Goal: Check status: Check status

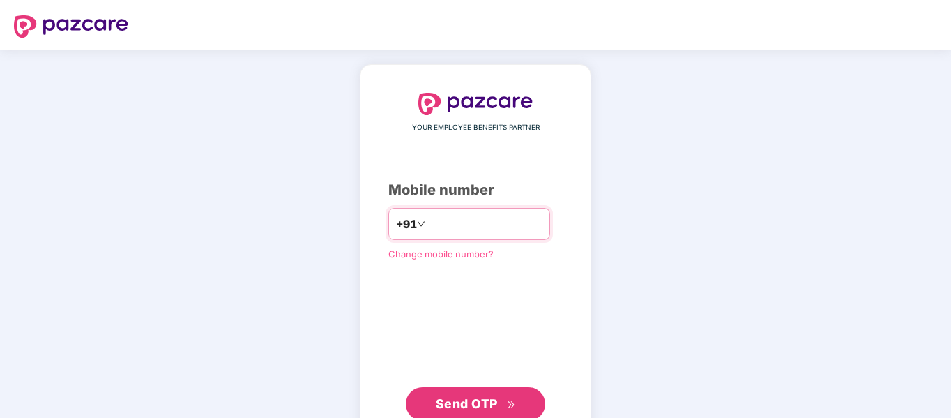
click at [480, 223] on input "number" at bounding box center [485, 224] width 114 height 22
type input "**********"
click at [496, 403] on span "Send OTP" at bounding box center [467, 403] width 62 height 15
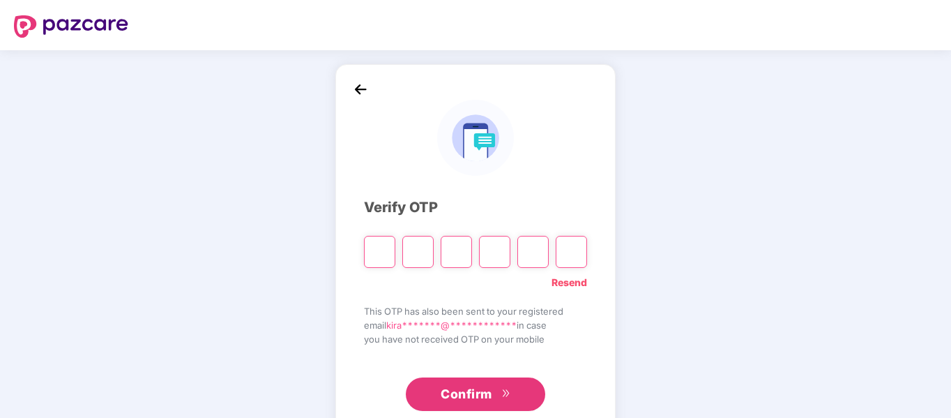
type input "*"
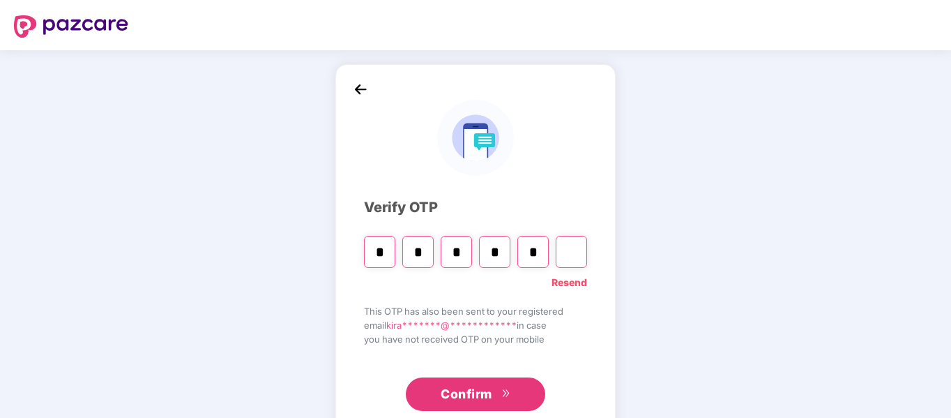
type input "*"
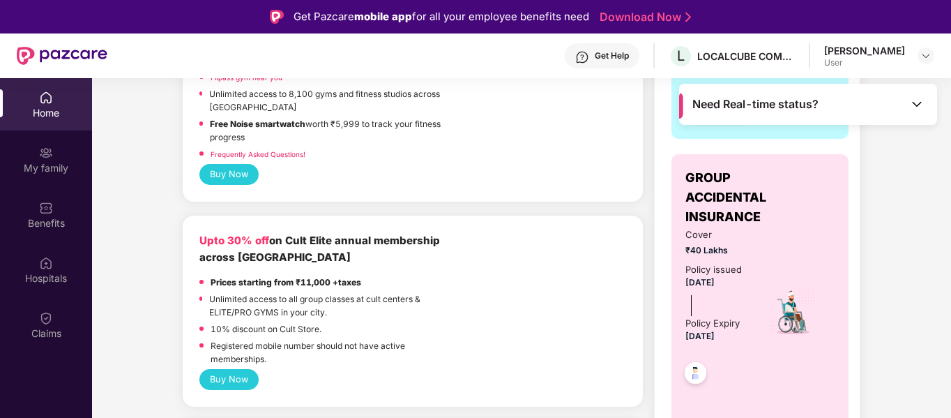
scroll to position [488, 0]
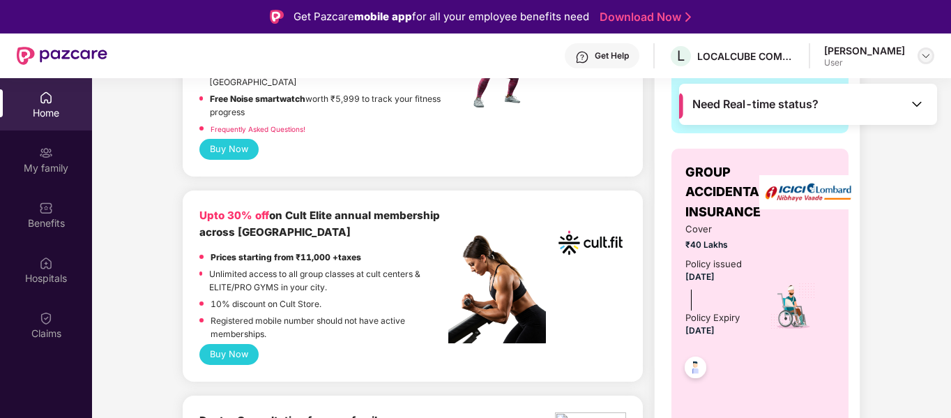
click at [926, 56] on img at bounding box center [925, 55] width 11 height 11
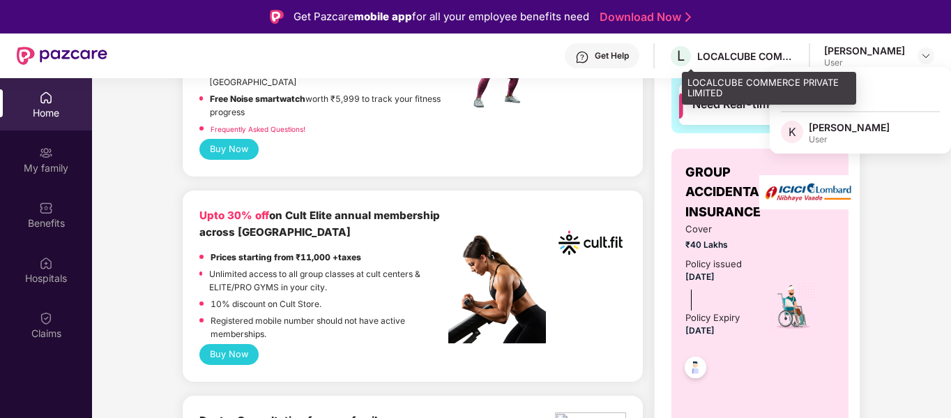
click at [718, 59] on div "LOCALCUBE COMMERCE PRIVATE LIMITED" at bounding box center [746, 55] width 98 height 13
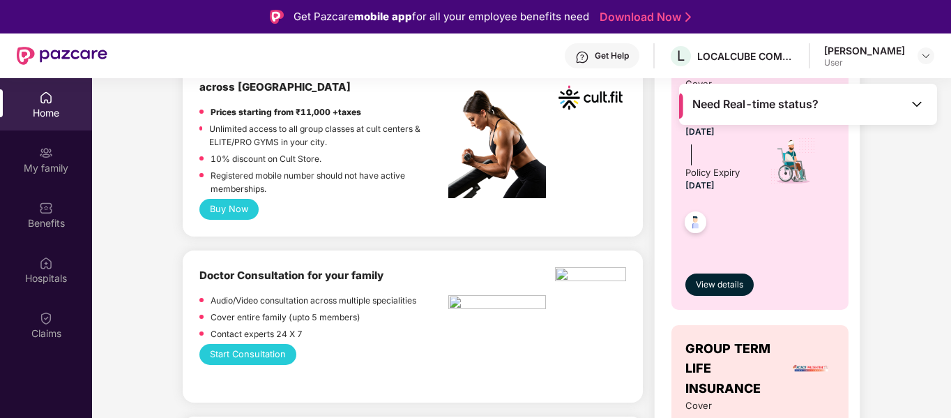
scroll to position [837, 0]
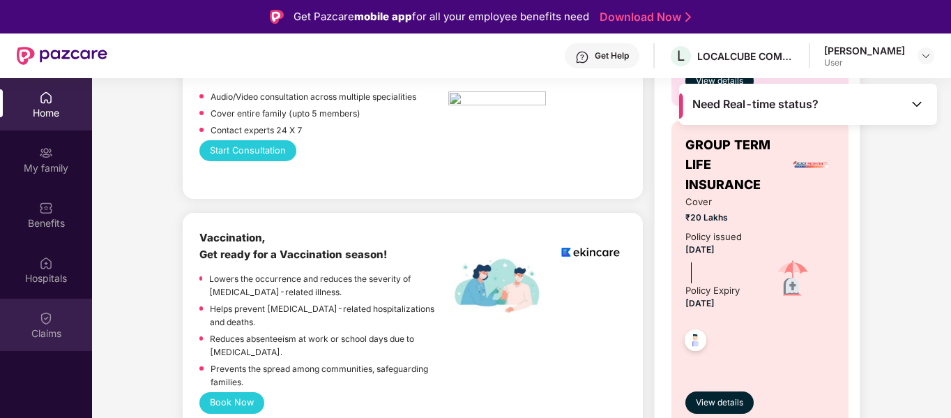
click at [43, 322] on img at bounding box center [46, 318] width 14 height 14
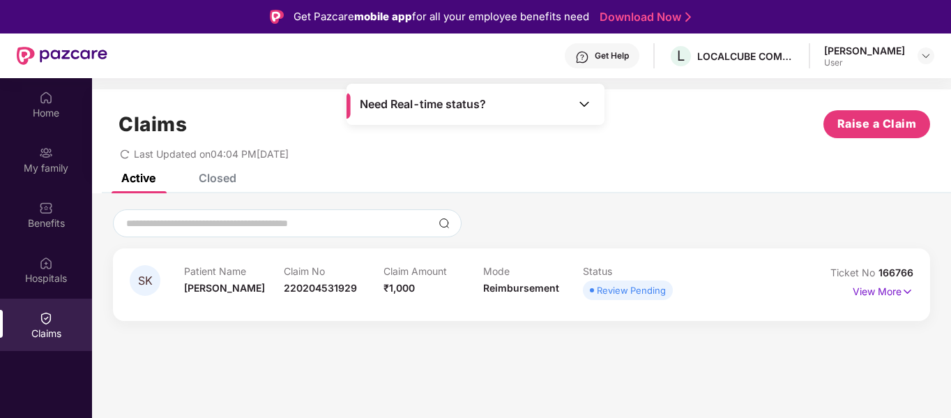
click at [633, 291] on div "Review Pending" at bounding box center [631, 290] width 69 height 14
click at [310, 226] on input at bounding box center [279, 223] width 308 height 15
click at [202, 174] on div "Closed" at bounding box center [218, 178] width 38 height 14
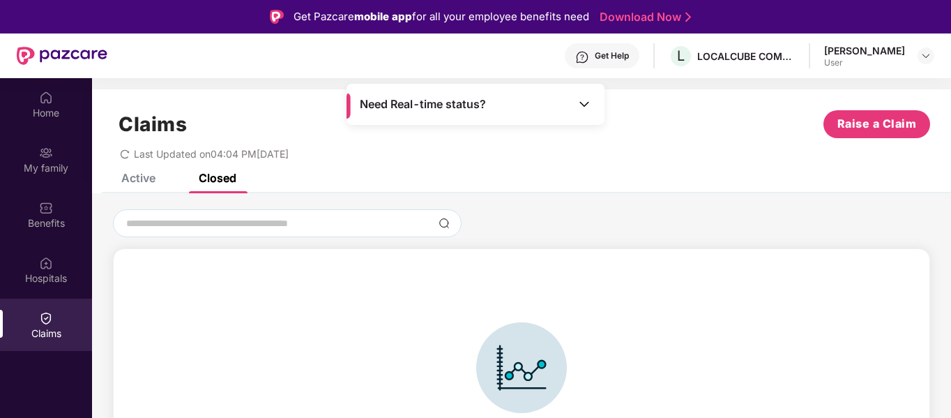
scroll to position [31, 0]
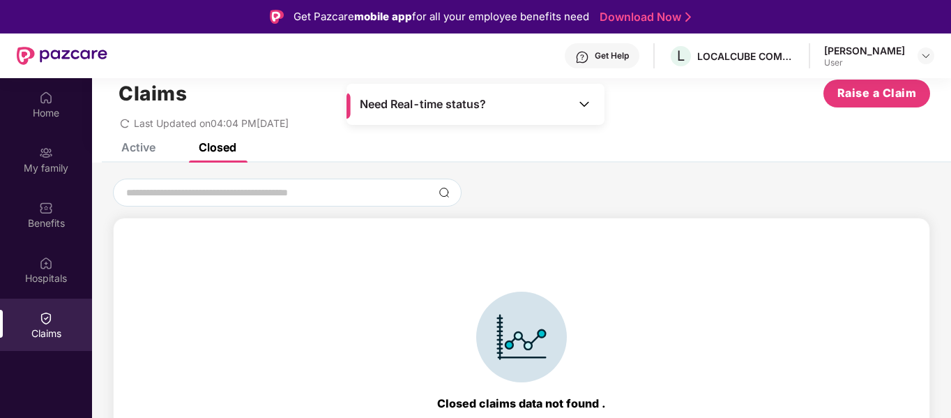
click at [140, 146] on div "Active" at bounding box center [138, 147] width 34 height 14
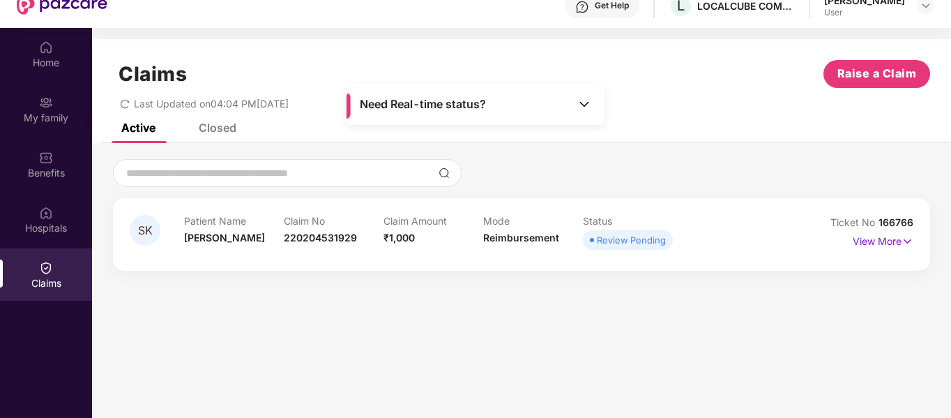
scroll to position [70, 0]
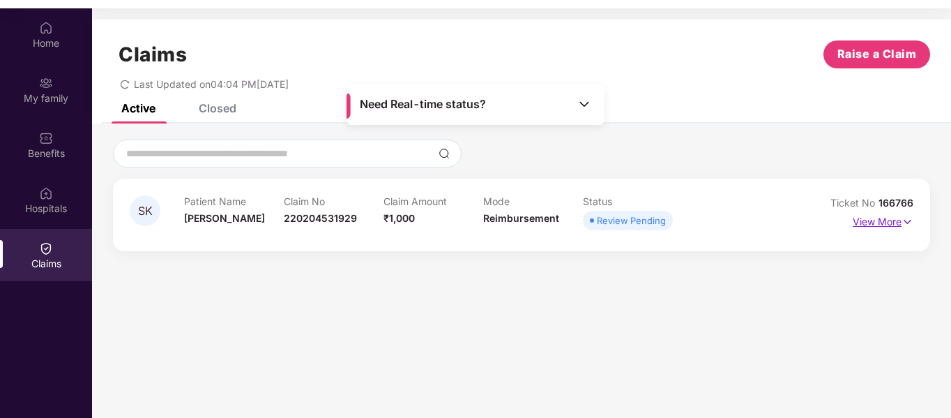
click at [893, 225] on p "View More" at bounding box center [883, 220] width 61 height 19
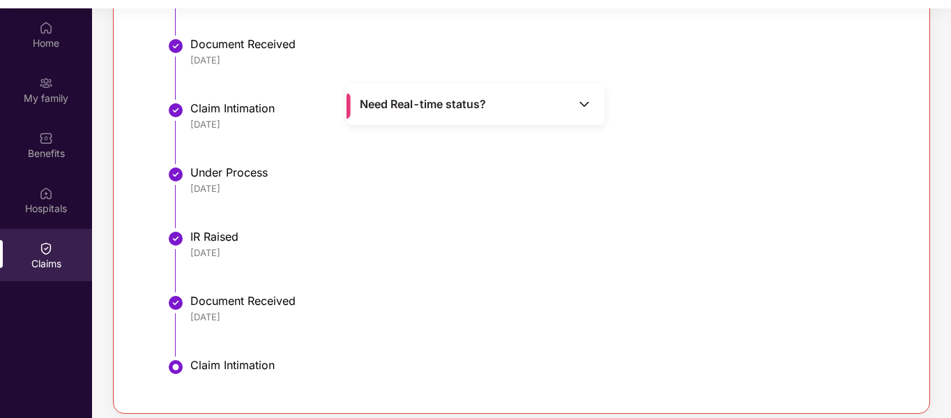
scroll to position [442, 0]
click at [184, 244] on div at bounding box center [176, 237] width 18 height 21
click at [185, 243] on li "IR Raised [DATE]" at bounding box center [535, 265] width 726 height 64
click at [331, 270] on li "IR Raised [DATE]" at bounding box center [535, 265] width 726 height 64
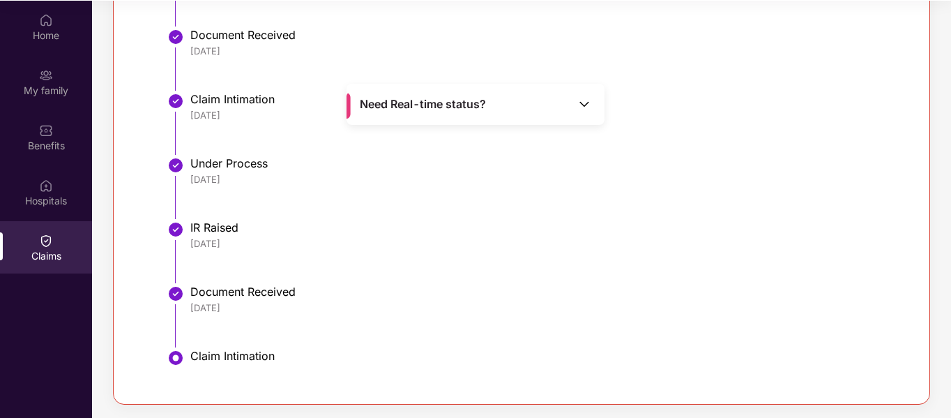
scroll to position [78, 0]
click at [546, 99] on div "Need Real-time status?" at bounding box center [475, 104] width 258 height 41
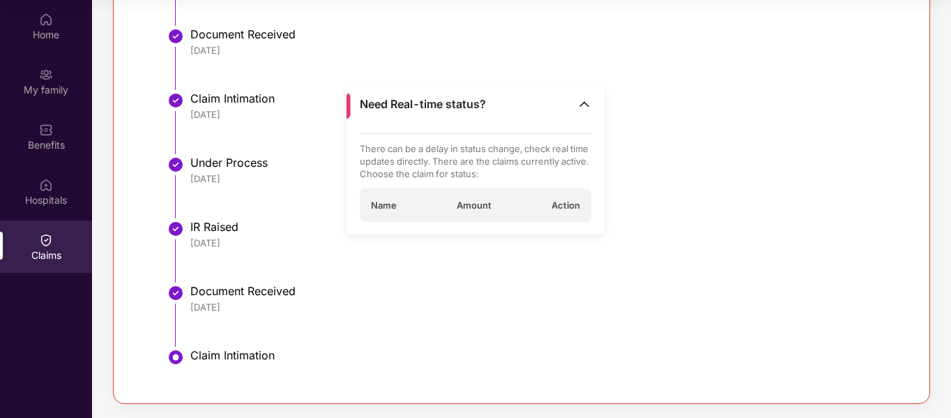
click at [204, 235] on div "IR Raised [DATE]" at bounding box center [544, 234] width 708 height 29
click at [582, 100] on img at bounding box center [584, 104] width 14 height 14
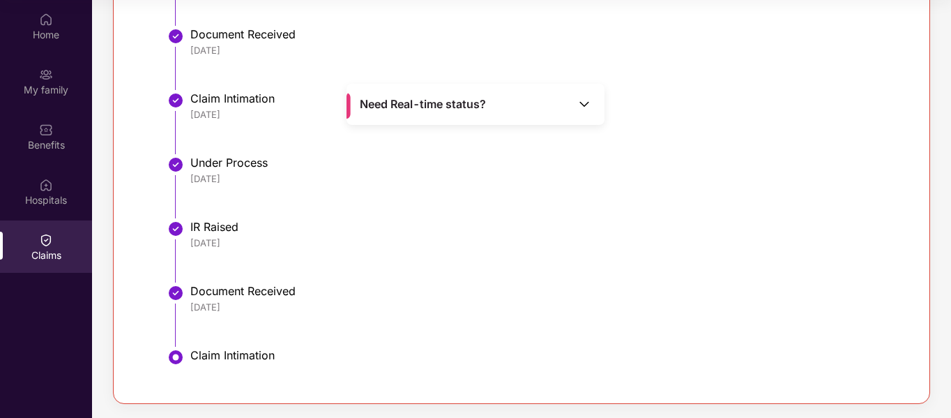
click at [582, 103] on img at bounding box center [584, 104] width 14 height 14
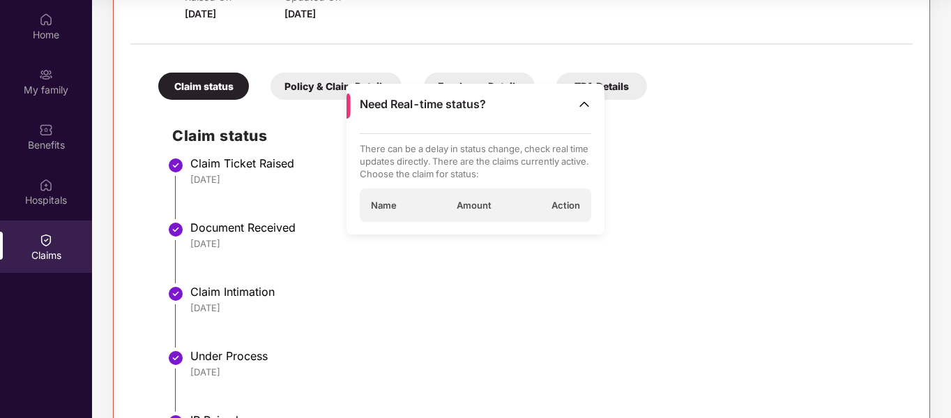
scroll to position [0, 0]
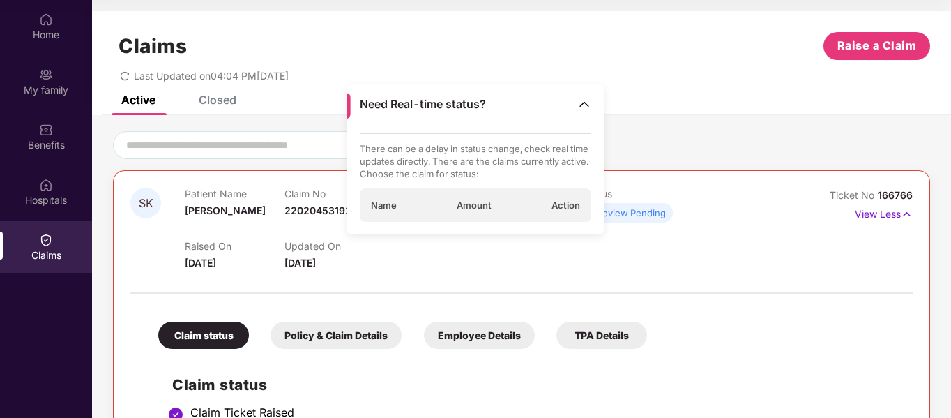
click at [590, 105] on img at bounding box center [584, 104] width 14 height 14
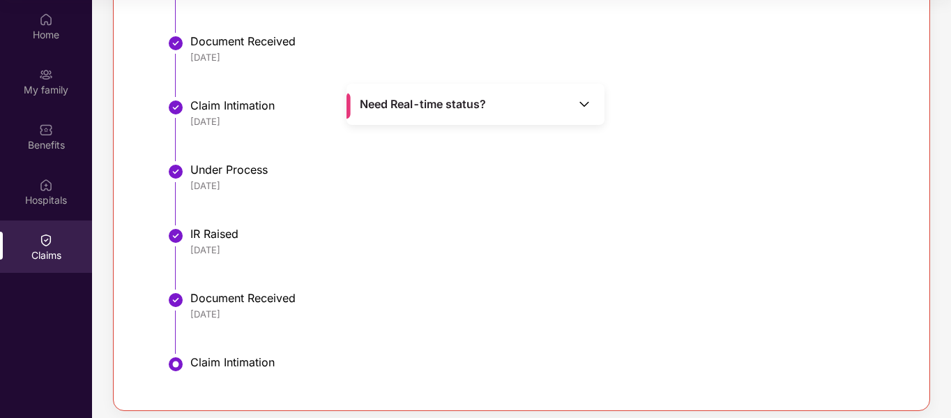
scroll to position [442, 0]
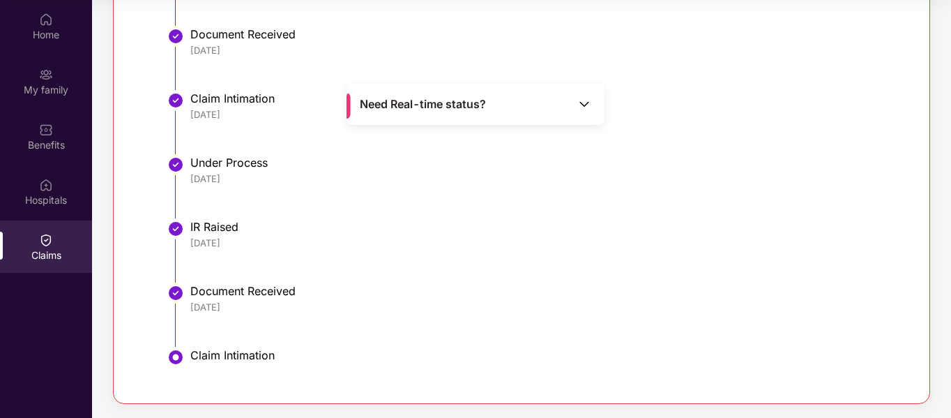
click at [398, 93] on div "Need Real-time status?" at bounding box center [475, 104] width 258 height 41
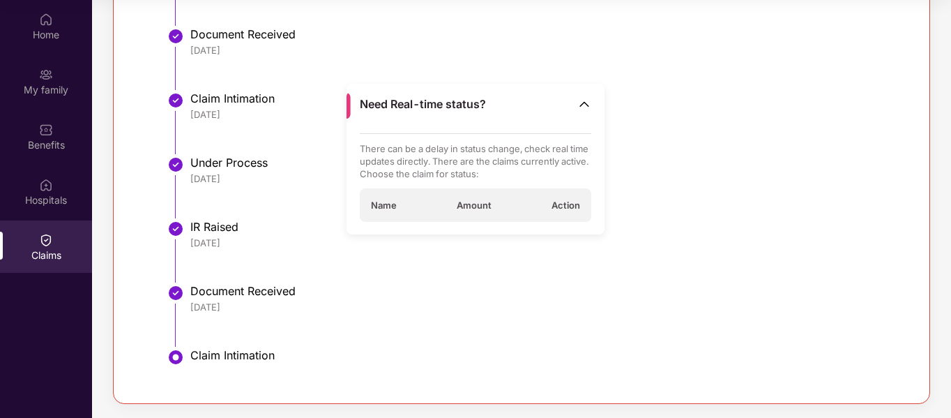
click at [178, 354] on img at bounding box center [175, 357] width 17 height 17
click at [582, 109] on img at bounding box center [584, 104] width 14 height 14
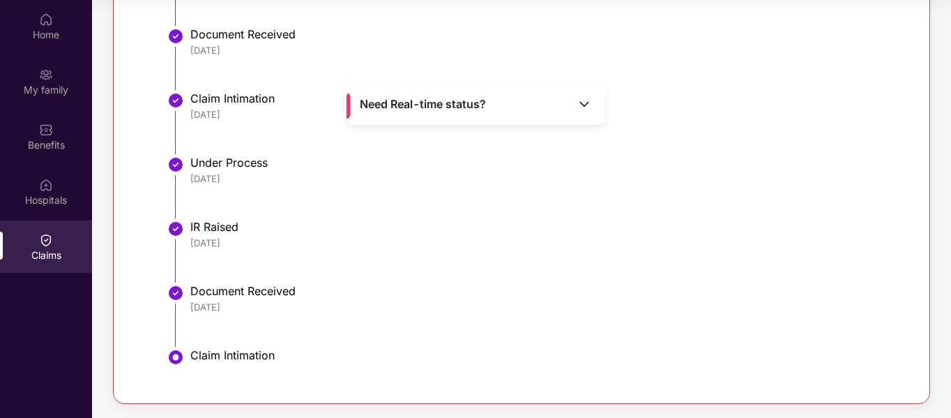
click at [542, 116] on div "Need Real-time status?" at bounding box center [475, 104] width 258 height 41
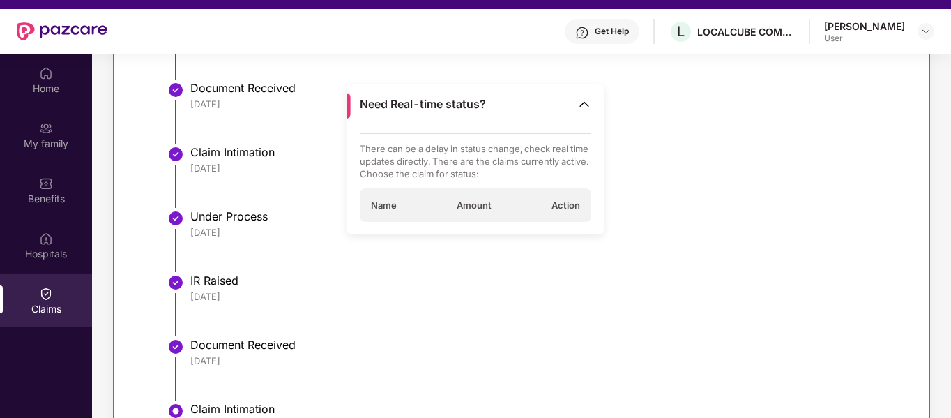
scroll to position [0, 0]
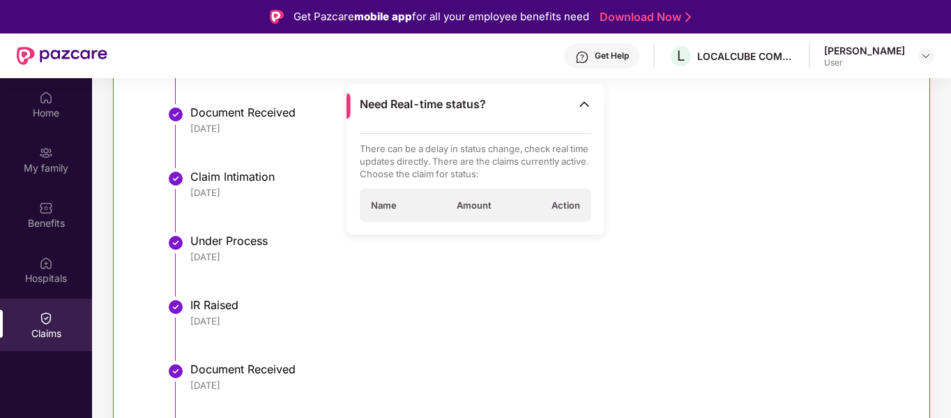
click at [458, 201] on span "Amount" at bounding box center [474, 205] width 35 height 13
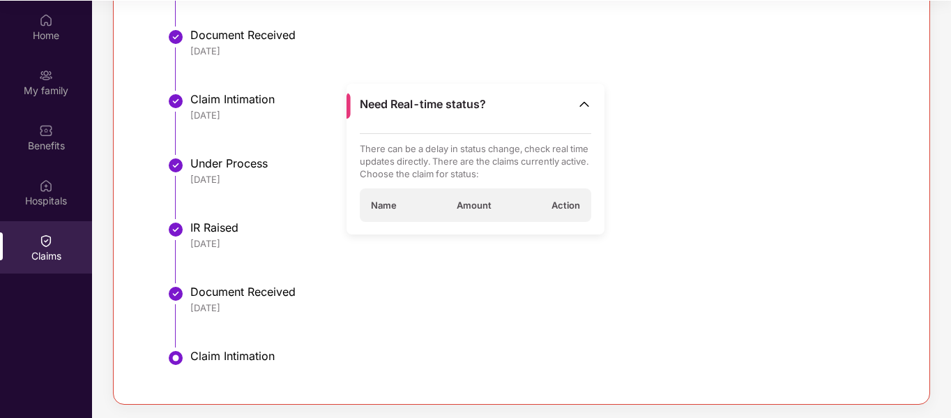
scroll to position [78, 0]
click at [520, 146] on p "There can be a delay in status change, check real time updates directly. There …" at bounding box center [476, 161] width 232 height 38
click at [489, 215] on div "Name Amount Action" at bounding box center [476, 204] width 232 height 33
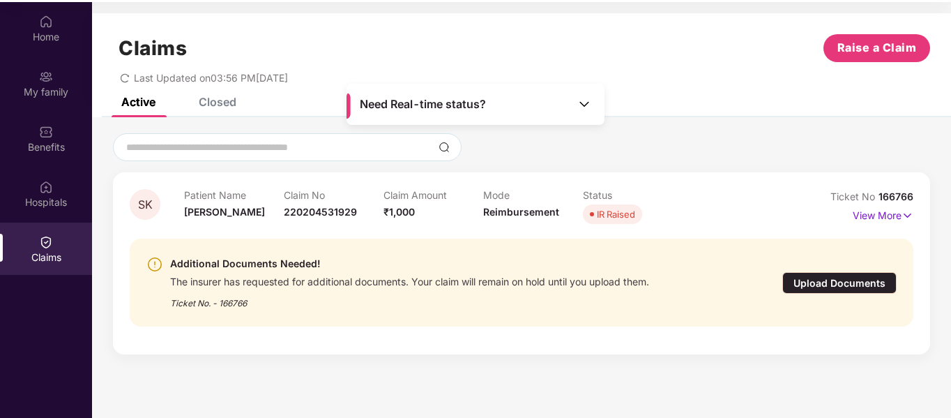
scroll to position [78, 0]
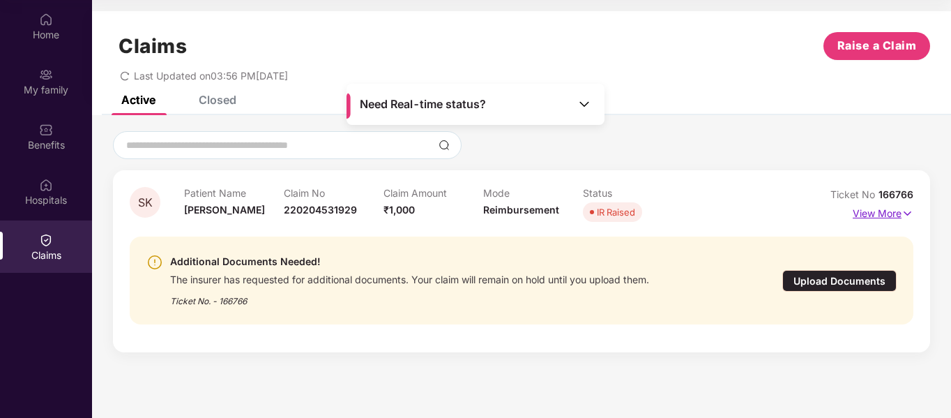
click at [889, 212] on p "View More" at bounding box center [883, 211] width 61 height 19
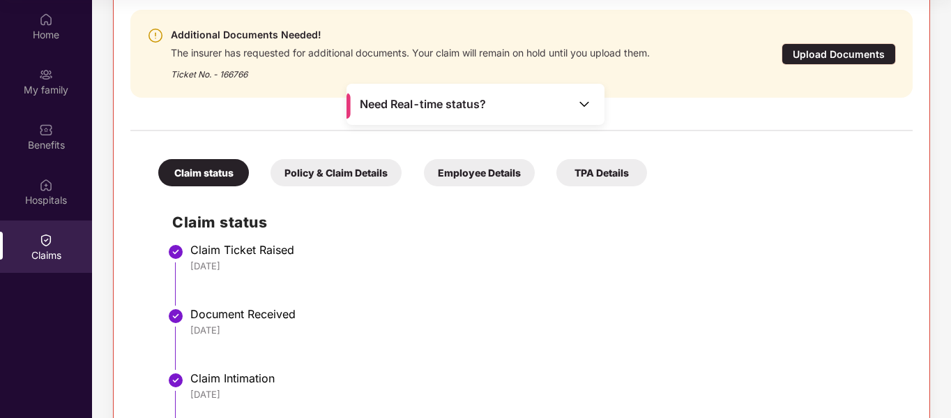
scroll to position [5, 0]
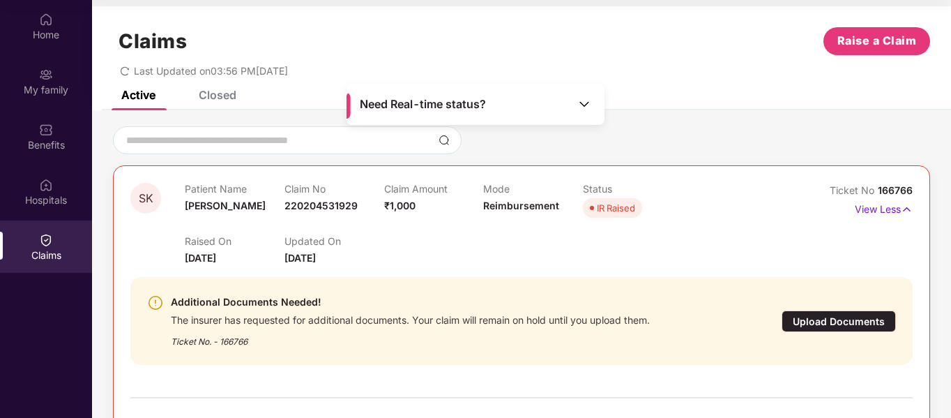
click at [588, 100] on img at bounding box center [584, 104] width 14 height 14
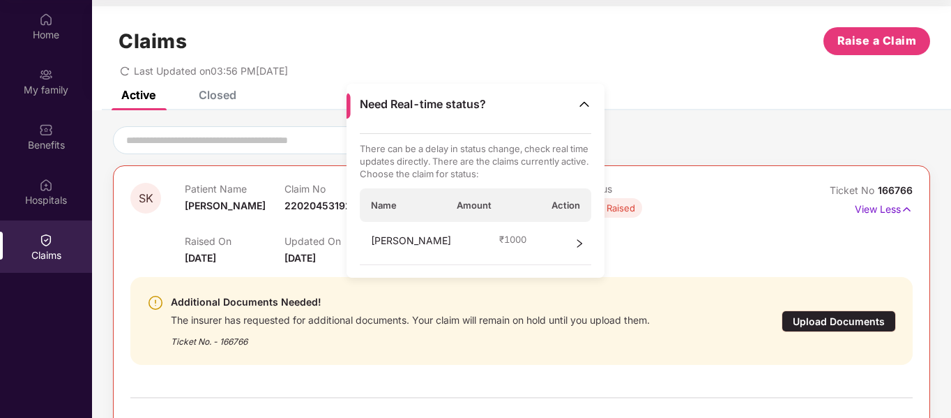
click at [581, 243] on icon "right" at bounding box center [579, 243] width 10 height 10
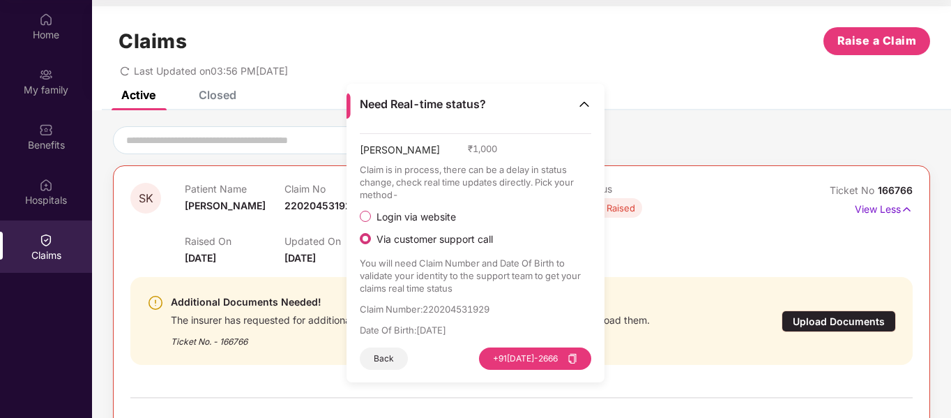
click at [588, 105] on img at bounding box center [584, 104] width 14 height 14
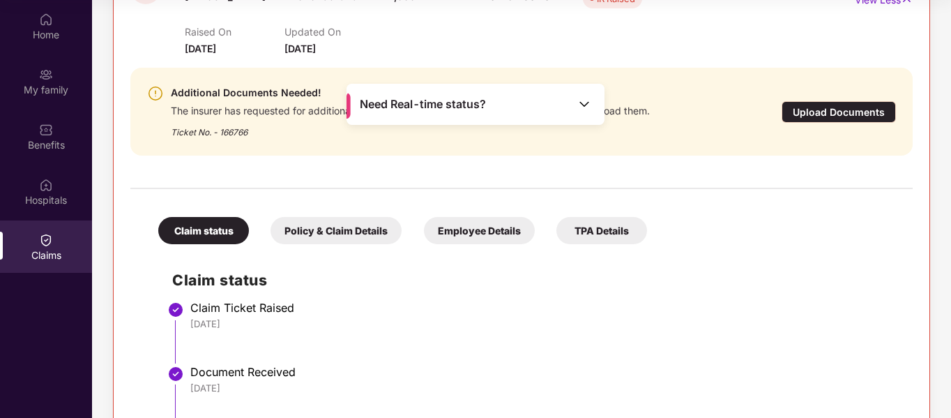
scroll to position [144, 0]
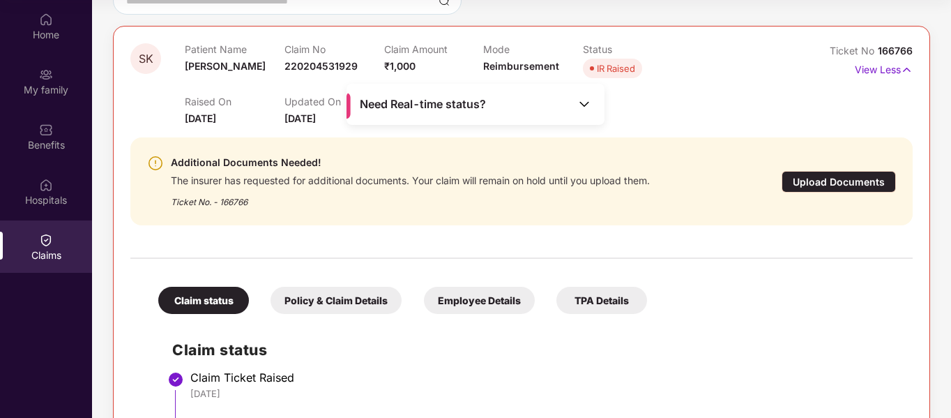
click at [826, 184] on div "Upload Documents" at bounding box center [838, 182] width 114 height 22
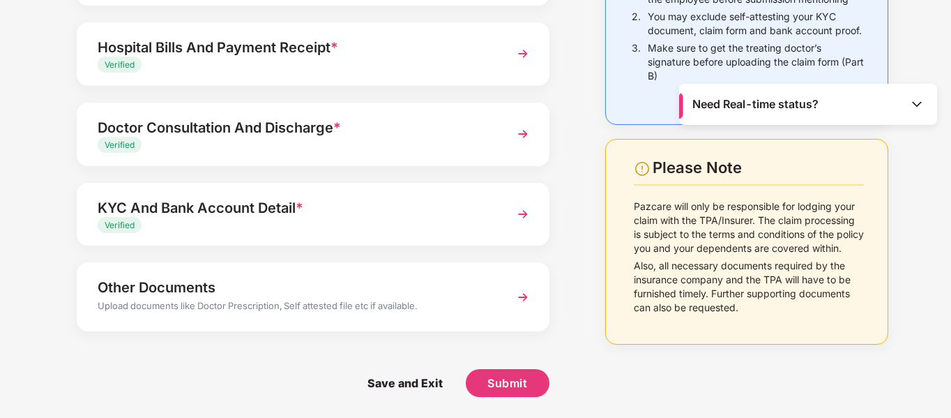
scroll to position [26, 0]
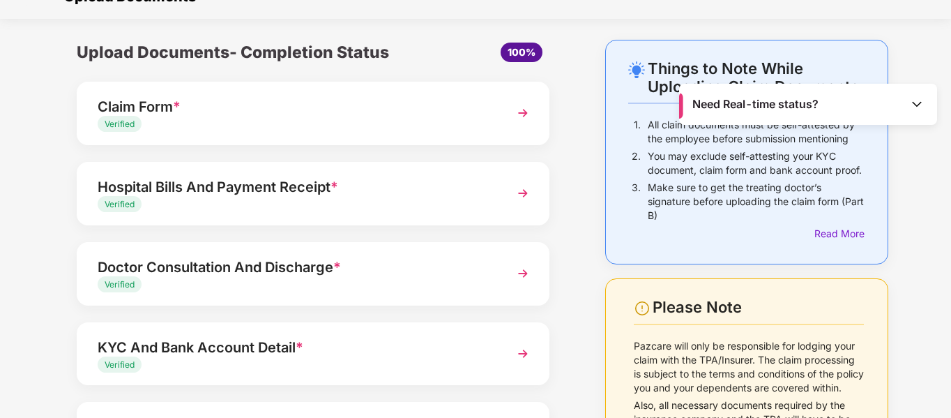
click at [918, 97] on img at bounding box center [917, 104] width 14 height 14
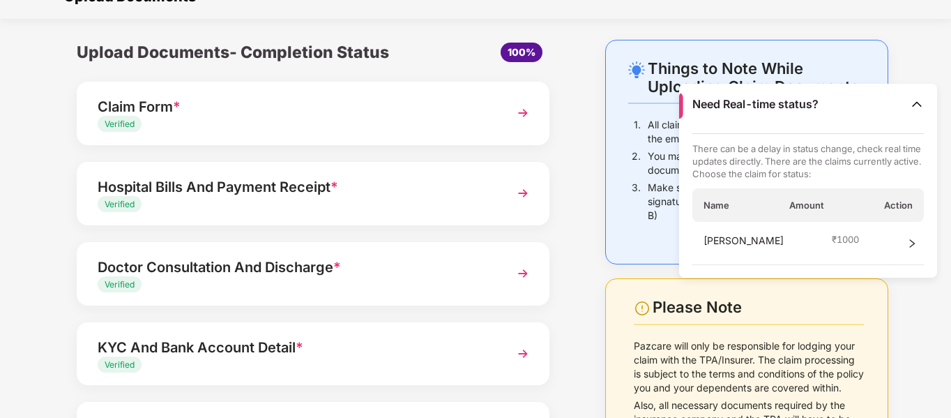
click at [905, 339] on div "Things to Note While Uploading Claim Documents 1. All claim documents must be s…" at bounding box center [747, 298] width 326 height 517
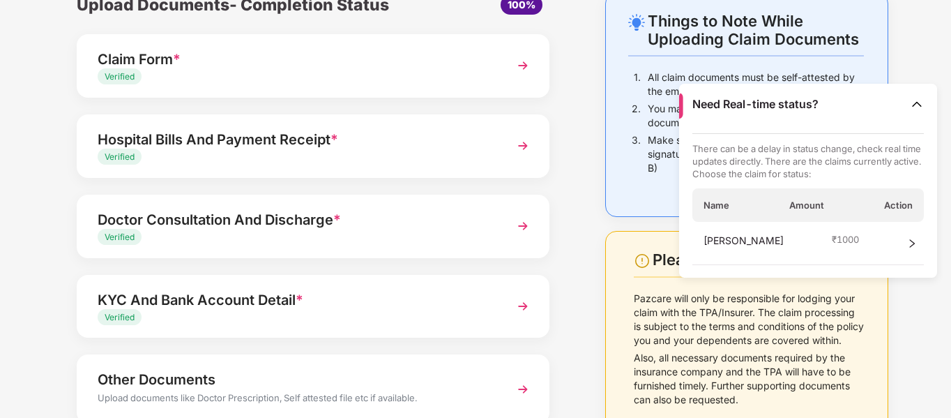
scroll to position [165, 0]
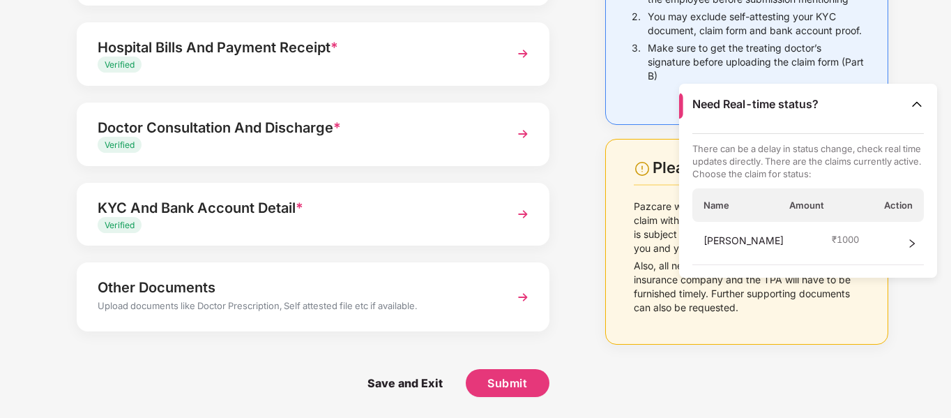
click at [922, 104] on img at bounding box center [917, 104] width 14 height 14
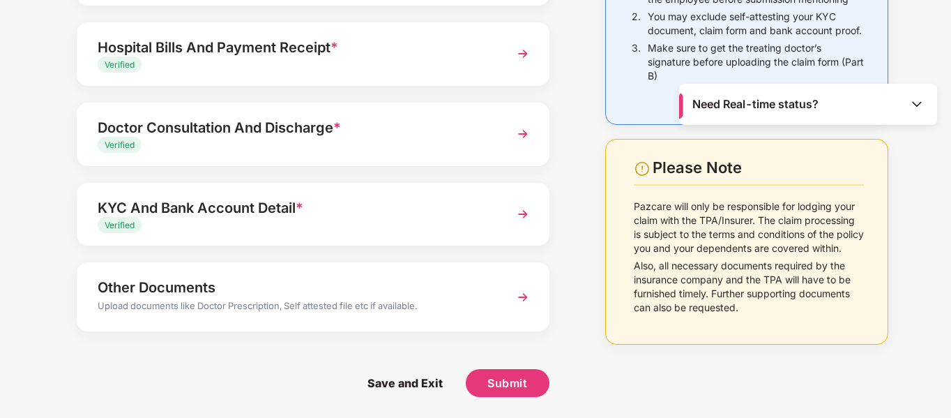
click at [224, 295] on div "Other Documents" at bounding box center [295, 287] width 395 height 22
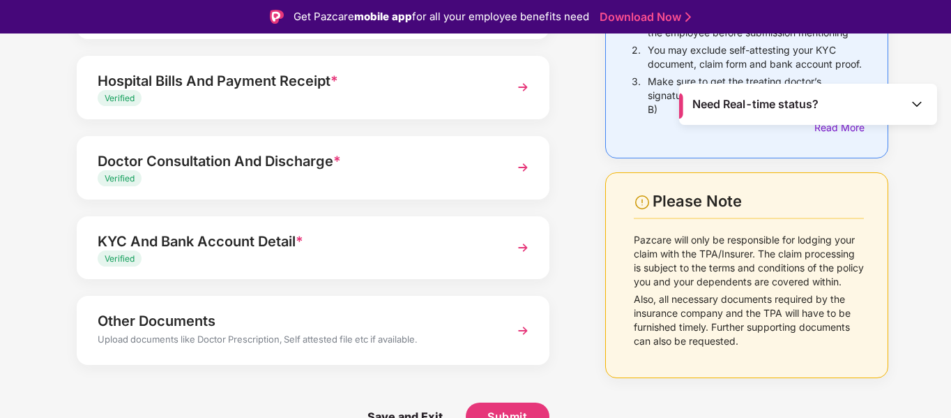
scroll to position [45, 0]
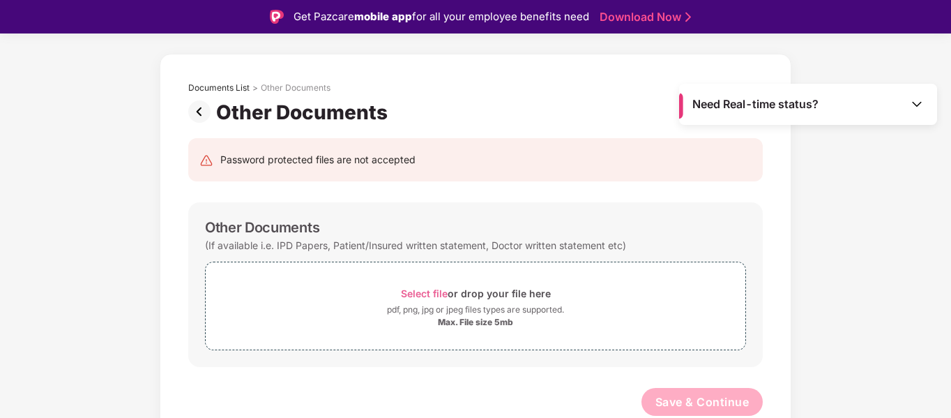
click at [199, 112] on img at bounding box center [202, 111] width 28 height 22
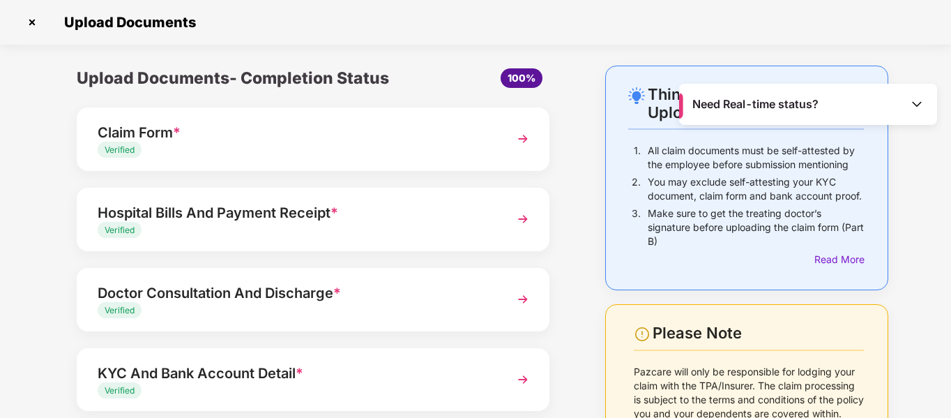
click at [35, 22] on img at bounding box center [32, 22] width 22 height 22
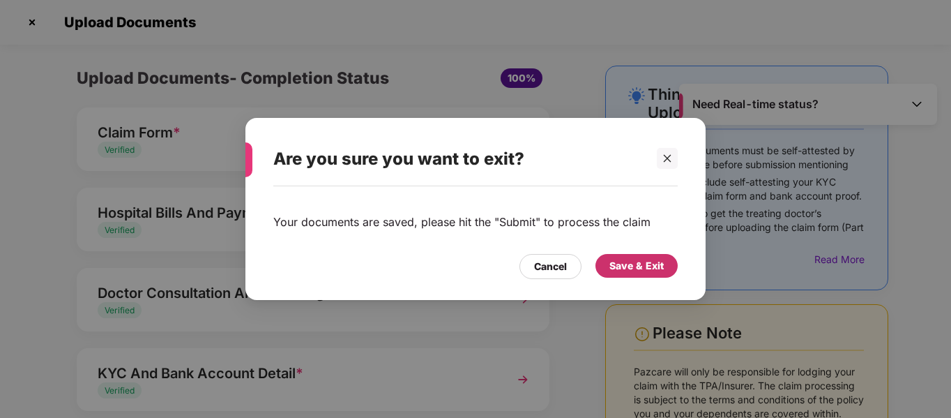
click at [644, 273] on div "Save & Exit" at bounding box center [636, 265] width 54 height 15
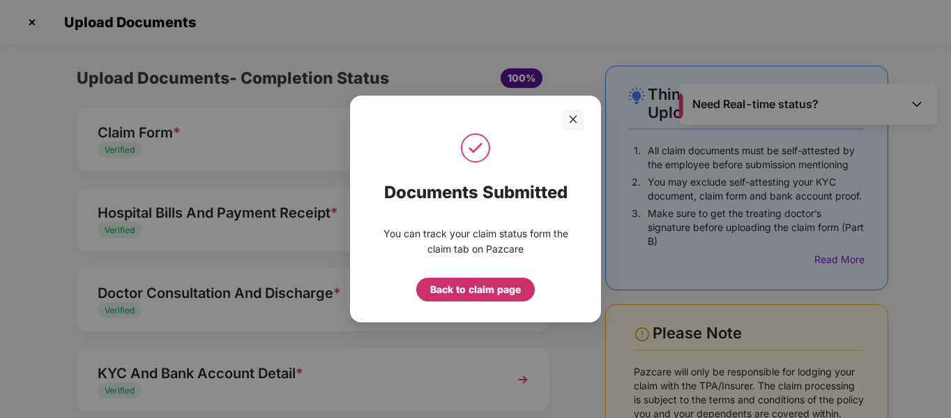
click at [496, 293] on div "Back to claim page" at bounding box center [475, 289] width 91 height 15
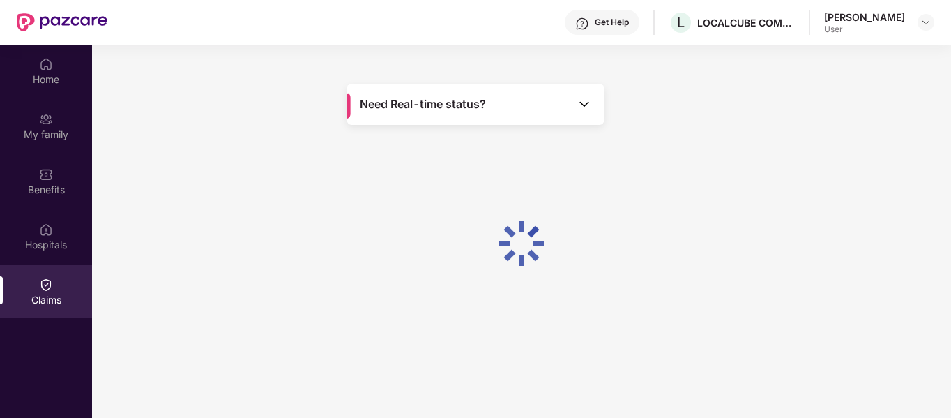
scroll to position [78, 0]
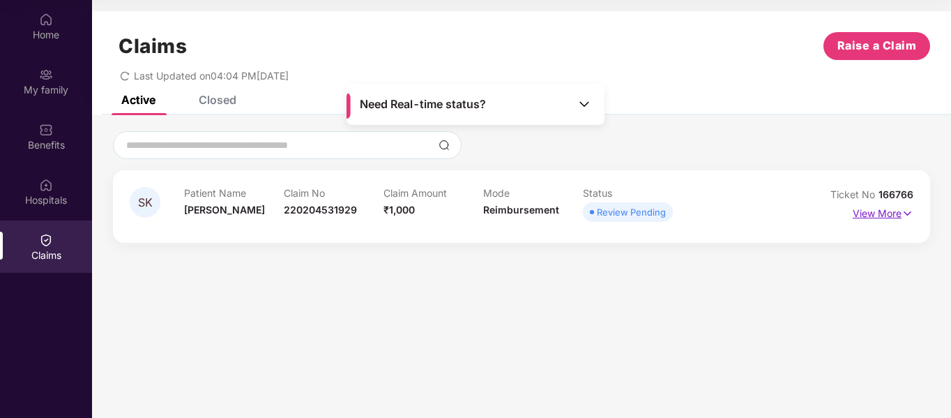
click at [891, 212] on p "View More" at bounding box center [883, 211] width 61 height 19
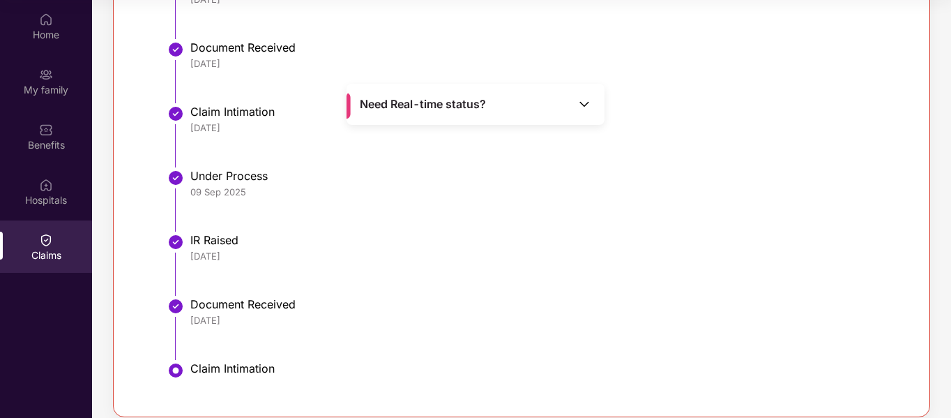
scroll to position [442, 0]
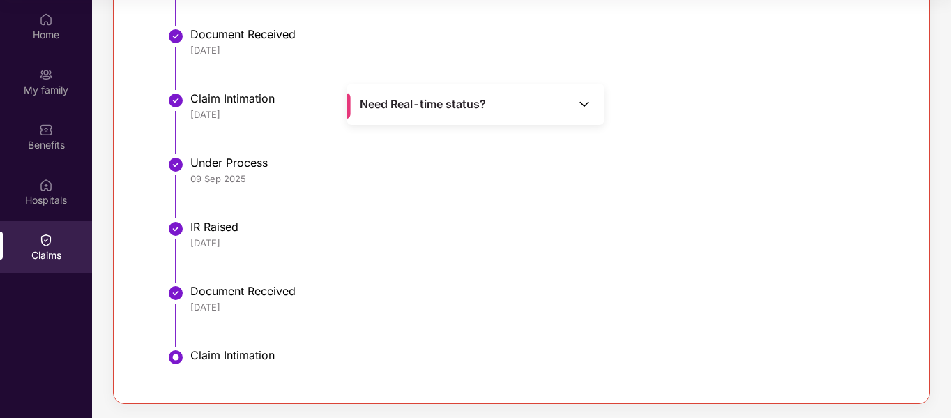
click at [222, 233] on div "IR Raised" at bounding box center [544, 227] width 708 height 14
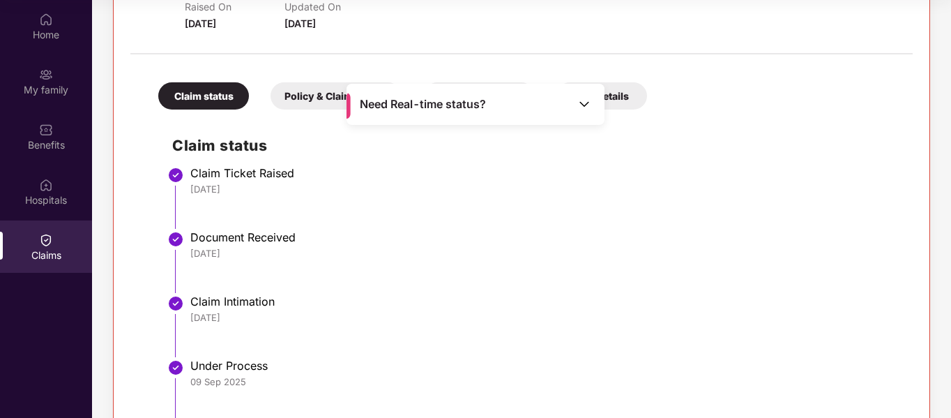
scroll to position [233, 0]
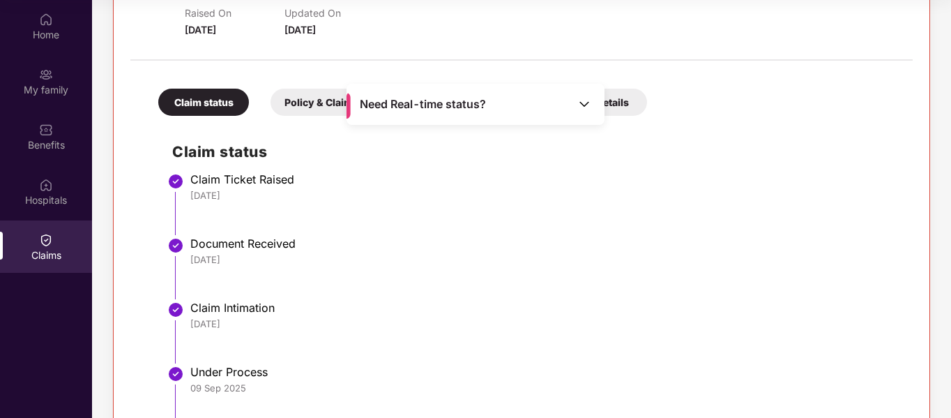
click at [471, 110] on span "Need Real-time status?" at bounding box center [423, 104] width 126 height 15
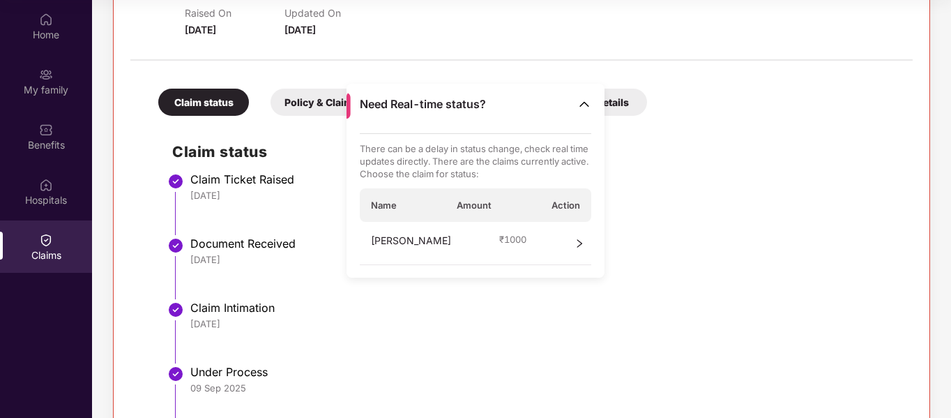
scroll to position [442, 0]
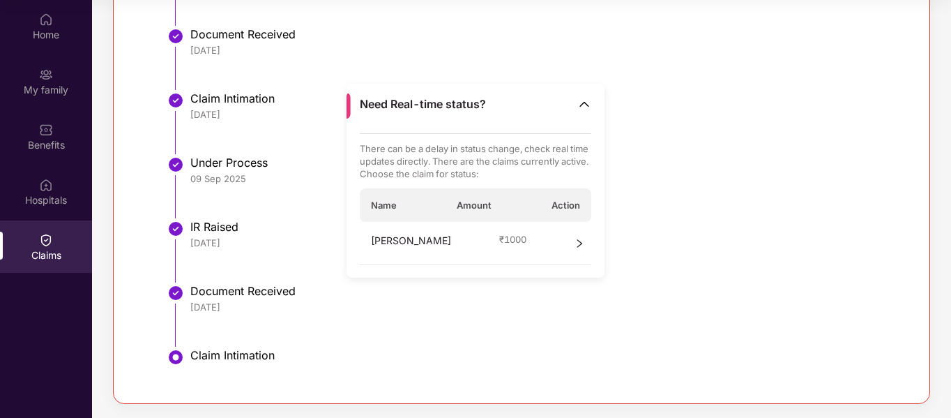
click at [214, 237] on div "[DATE]" at bounding box center [544, 242] width 708 height 13
click at [214, 238] on div "[DATE]" at bounding box center [544, 242] width 708 height 13
click at [586, 107] on img at bounding box center [584, 104] width 14 height 14
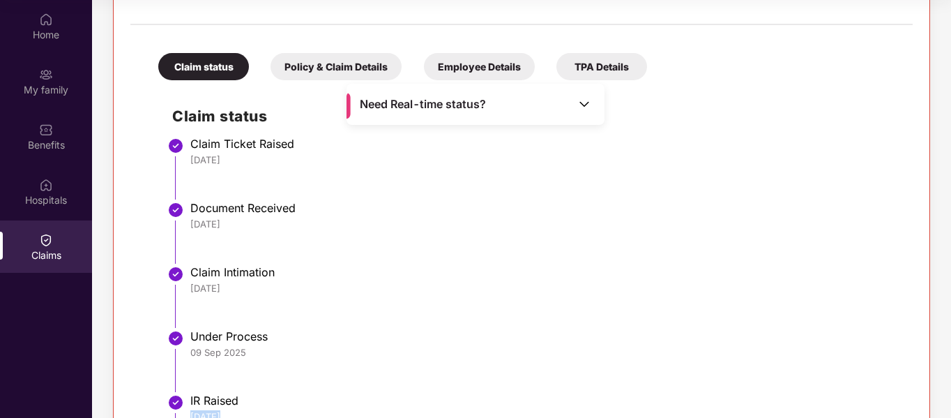
scroll to position [163, 0]
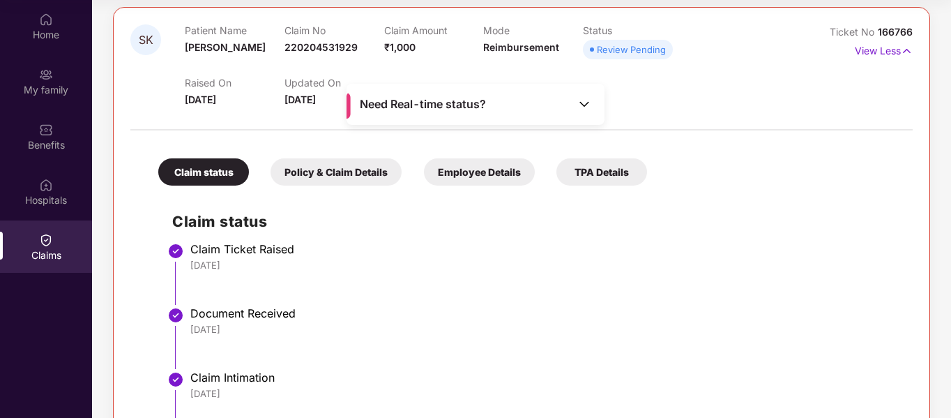
click at [351, 174] on div "Policy & Claim Details" at bounding box center [335, 171] width 131 height 27
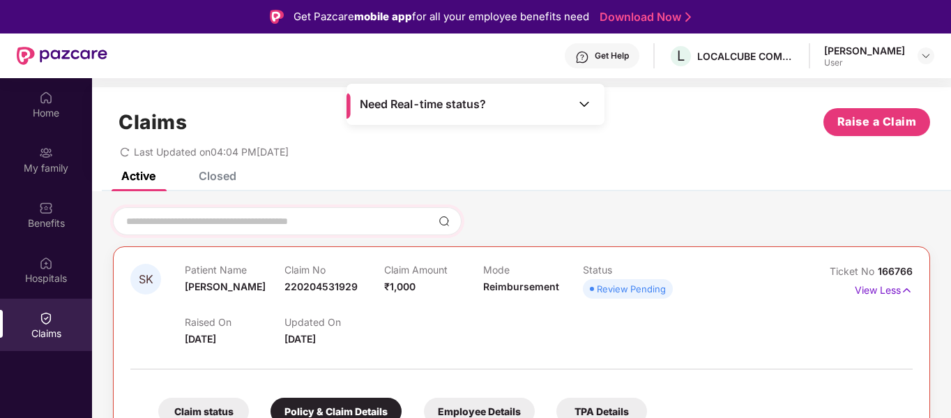
scroll to position [0, 0]
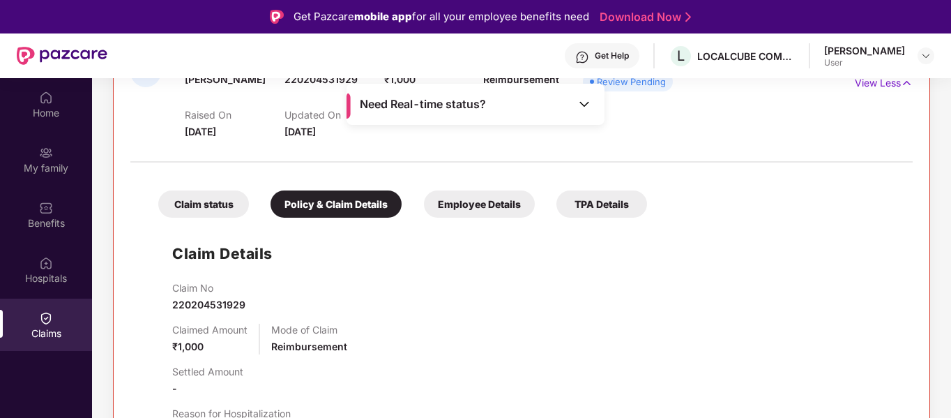
click at [464, 204] on div "Employee Details" at bounding box center [479, 203] width 111 height 27
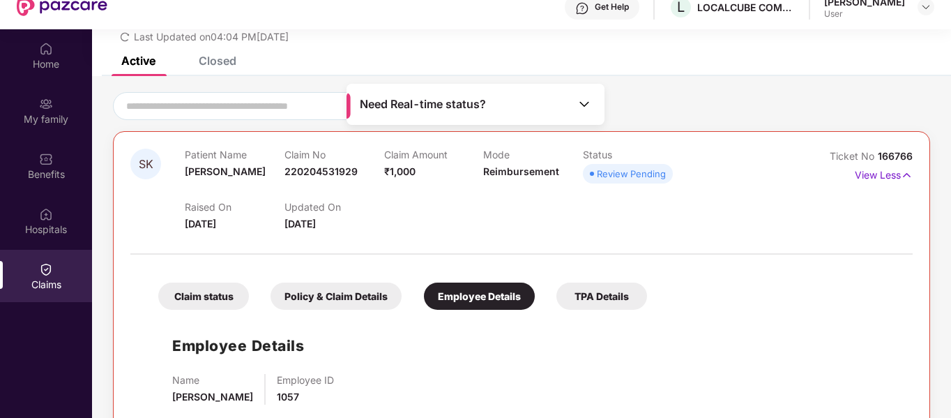
scroll to position [70, 0]
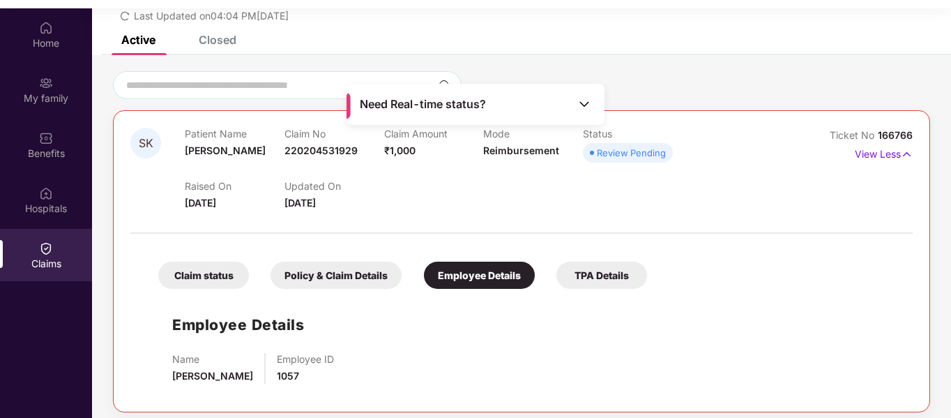
click at [608, 275] on div "TPA Details" at bounding box center [601, 274] width 91 height 27
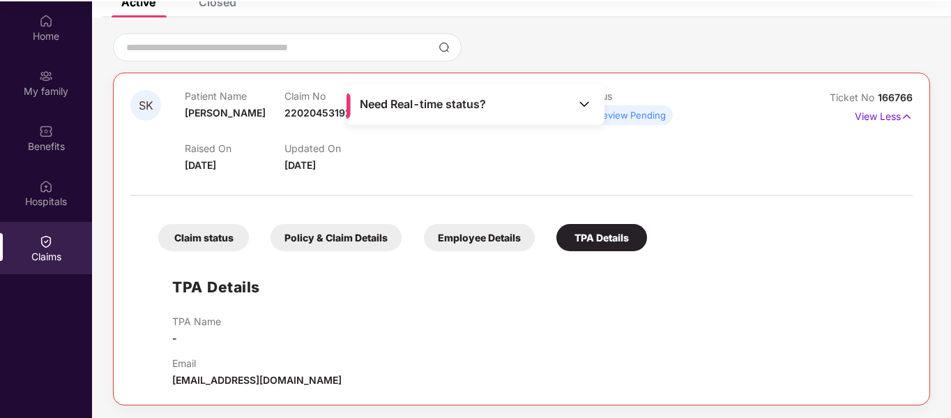
scroll to position [78, 0]
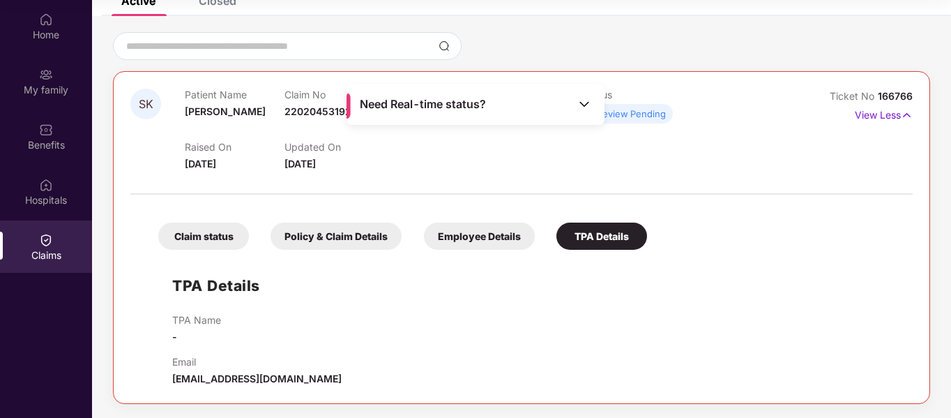
click at [45, 240] on img at bounding box center [46, 240] width 14 height 14
click at [213, 238] on div "Claim status" at bounding box center [203, 235] width 91 height 27
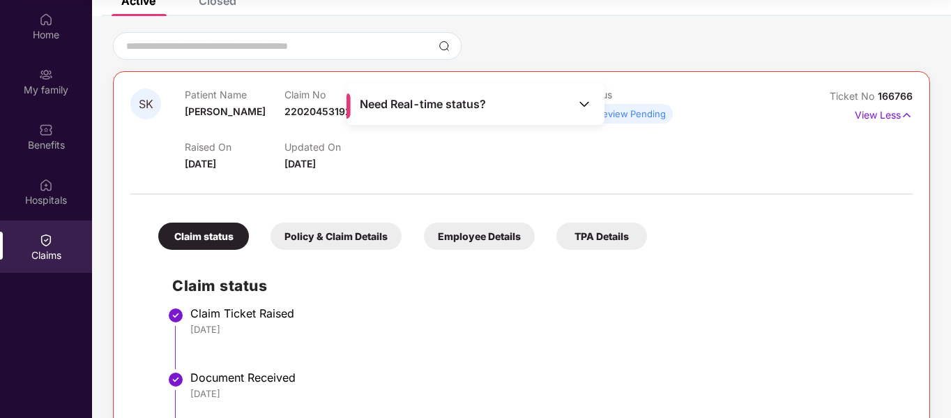
scroll to position [442, 0]
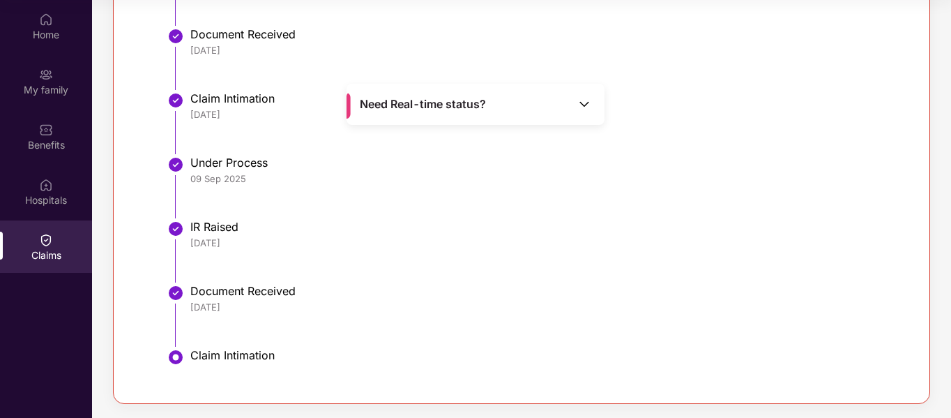
click at [237, 216] on li "Under Process 09 Sep 2025" at bounding box center [535, 192] width 726 height 64
click at [207, 229] on div "IR Raised" at bounding box center [544, 227] width 708 height 14
click at [575, 101] on div "Need Real-time status?" at bounding box center [475, 104] width 258 height 41
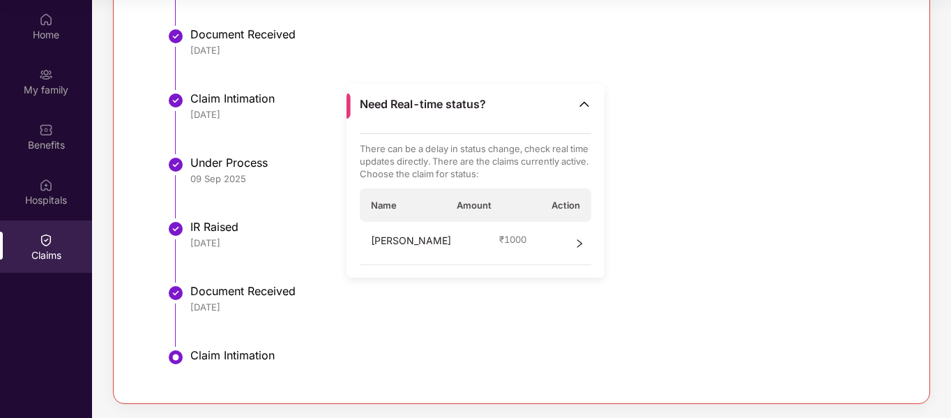
click at [195, 242] on div "[DATE]" at bounding box center [544, 242] width 708 height 13
click at [218, 169] on div "Under Process" at bounding box center [544, 162] width 708 height 14
click at [245, 301] on div "[DATE]" at bounding box center [544, 306] width 708 height 13
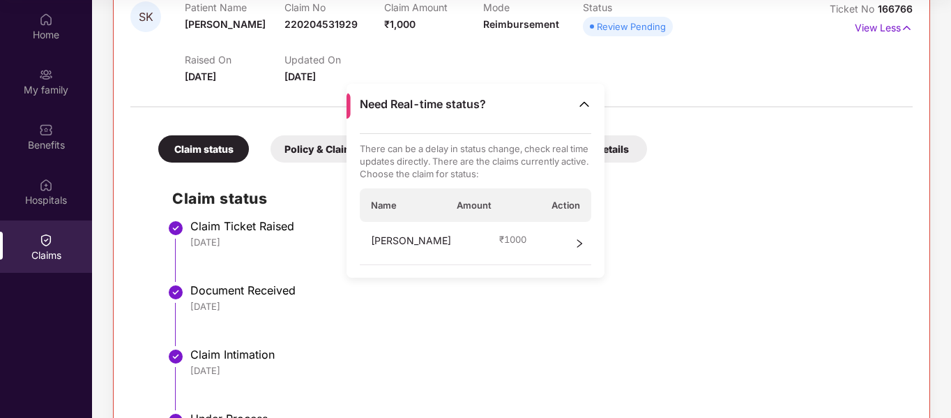
scroll to position [163, 0]
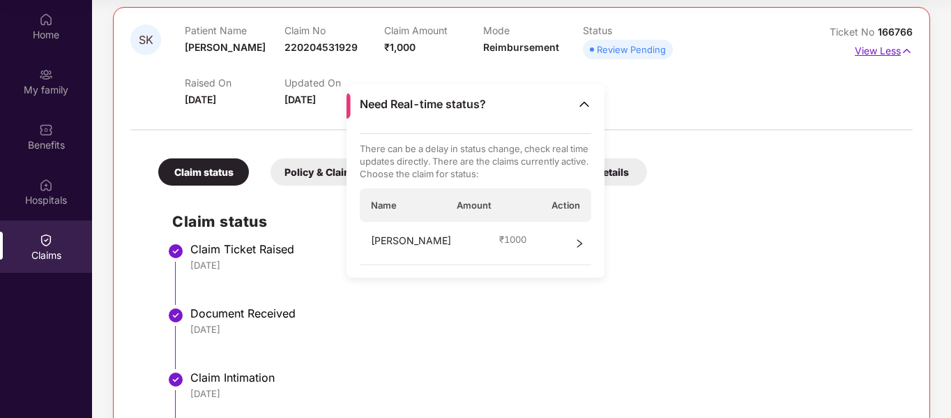
click at [898, 45] on p "View Less" at bounding box center [884, 49] width 58 height 19
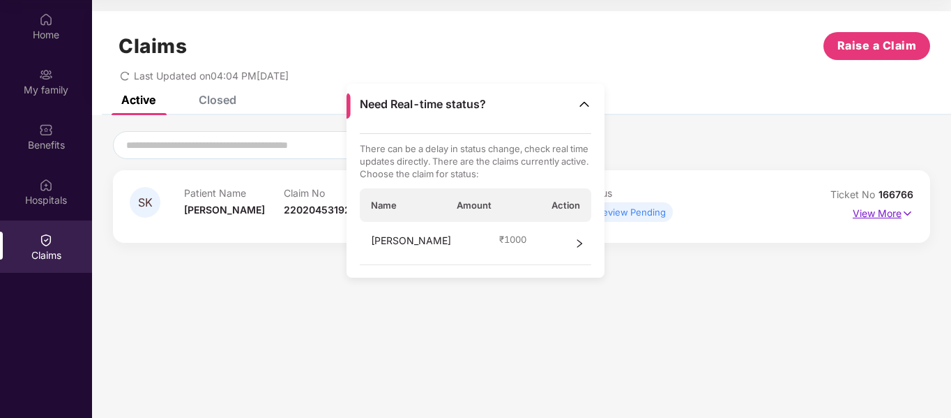
scroll to position [0, 0]
click at [894, 216] on p "View More" at bounding box center [883, 211] width 61 height 19
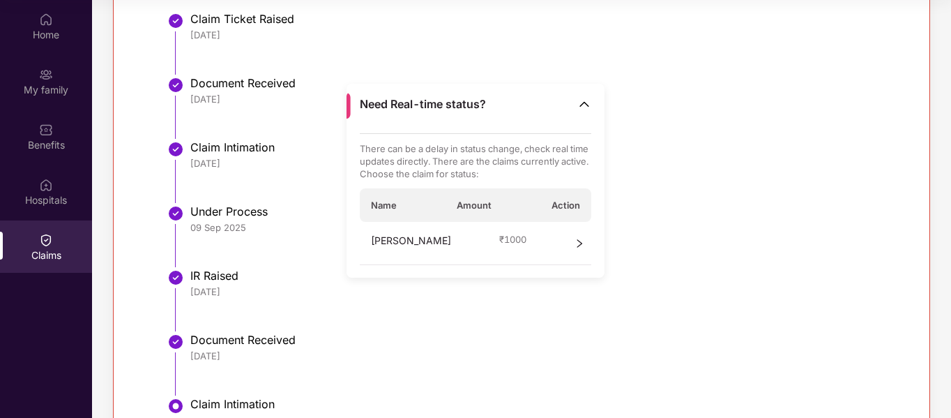
scroll to position [442, 0]
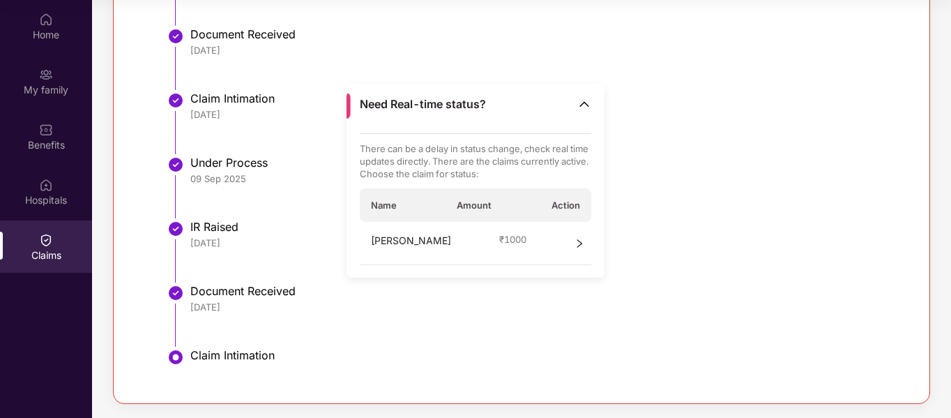
click at [582, 241] on icon "right" at bounding box center [579, 243] width 10 height 10
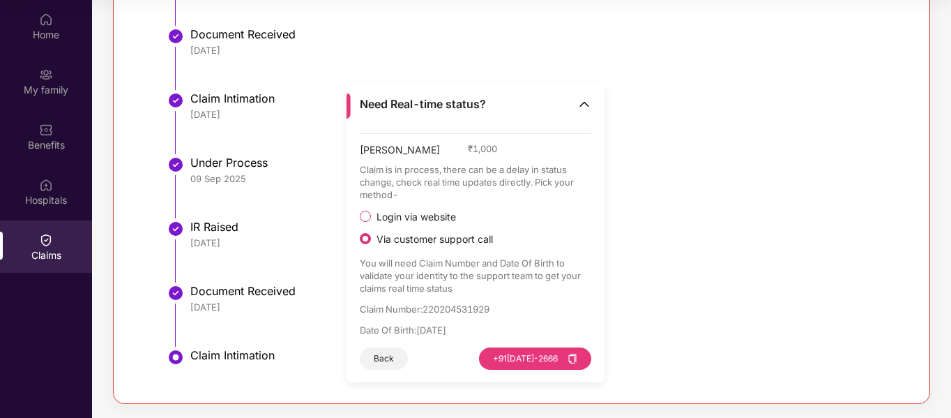
click at [201, 229] on div "IR Raised" at bounding box center [544, 227] width 708 height 14
